Goal: Task Accomplishment & Management: Manage account settings

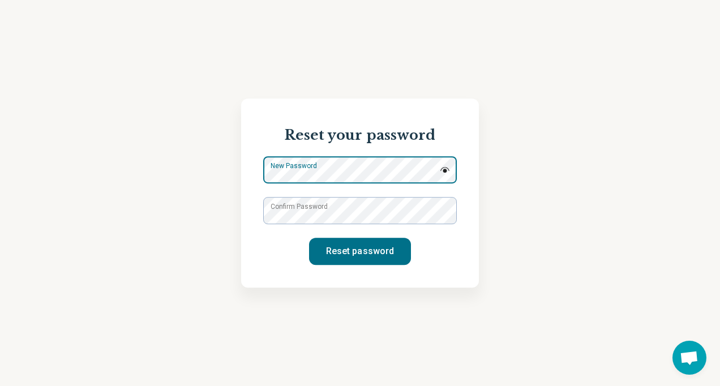
click at [340, 169] on div "New Password" at bounding box center [360, 169] width 194 height 27
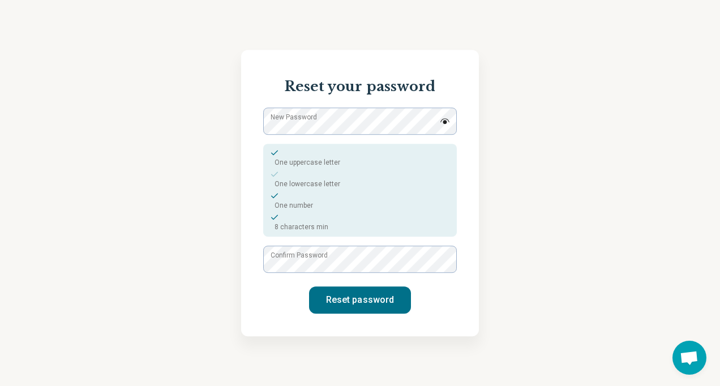
click at [446, 123] on img at bounding box center [445, 121] width 10 height 6
click at [533, 159] on div "Reset your password New Password One uppercase letter One lowercase letter One …" at bounding box center [360, 193] width 720 height 386
click at [607, 212] on div "Reset your password New Password One uppercase letter One lowercase letter One …" at bounding box center [360, 193] width 720 height 386
click at [348, 300] on button "Reset password" at bounding box center [360, 300] width 102 height 27
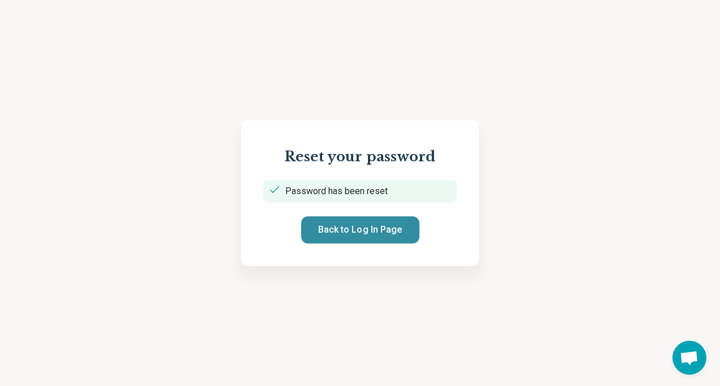
drag, startPoint x: 350, startPoint y: 233, endPoint x: 371, endPoint y: 212, distance: 29.6
click at [351, 231] on button "Back to Log In Page" at bounding box center [360, 229] width 118 height 27
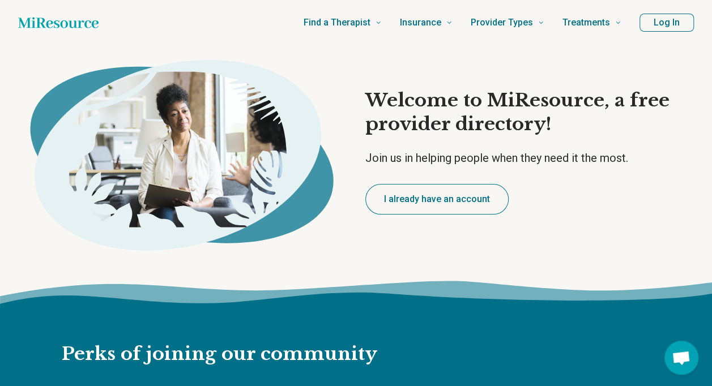
click at [661, 26] on button "Log In" at bounding box center [666, 23] width 54 height 18
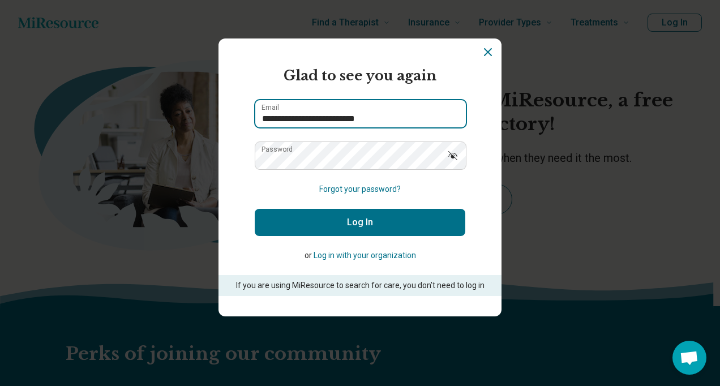
click at [361, 119] on input "**********" at bounding box center [360, 113] width 211 height 27
type input "**********"
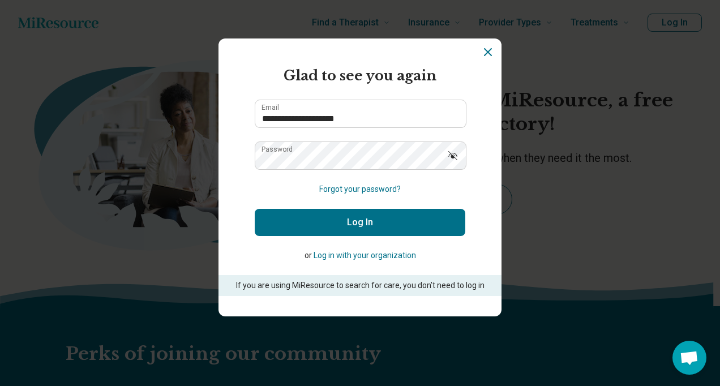
click at [448, 155] on icon "Show password" at bounding box center [452, 155] width 9 height 9
click at [354, 223] on button "Log In" at bounding box center [360, 222] width 211 height 27
